Goal: Find specific page/section: Find specific page/section

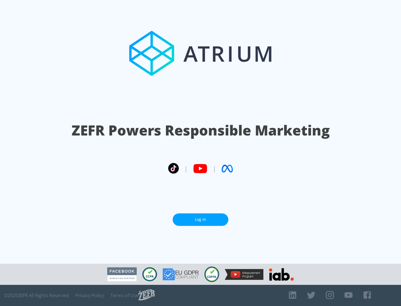
click at [200, 217] on link "Log In" at bounding box center [201, 219] width 56 height 13
